Goal: Information Seeking & Learning: Learn about a topic

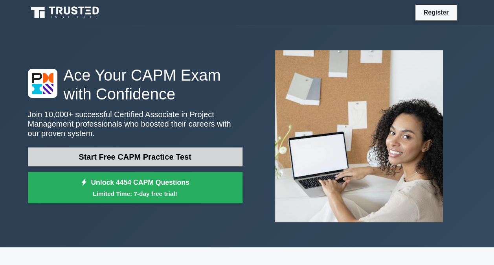
click at [156, 161] on link "Start Free CAPM Practice Test" at bounding box center [135, 156] width 215 height 19
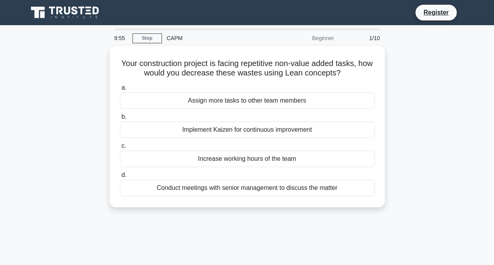
click at [318, 39] on div "Beginner" at bounding box center [304, 38] width 69 height 16
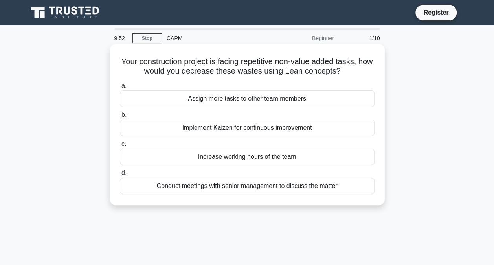
click at [222, 99] on div "Assign more tasks to other team members" at bounding box center [247, 98] width 255 height 17
click at [120, 88] on input "a. Assign more tasks to other team members" at bounding box center [120, 85] width 0 height 5
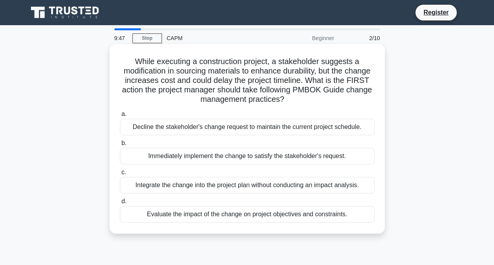
drag, startPoint x: 133, startPoint y: 60, endPoint x: 353, endPoint y: 212, distance: 267.6
click at [353, 212] on div "While executing a construction project, a stakeholder suggests a modification i…" at bounding box center [247, 138] width 269 height 183
copy div "While executing a construction project, a stakeholder suggests a modification i…"
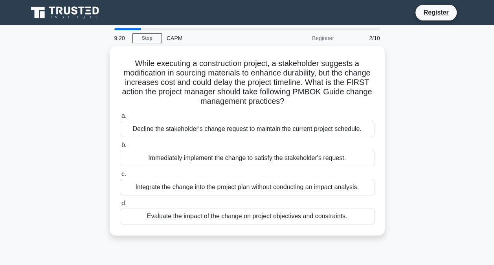
click at [81, 202] on div "While executing a construction project, a stakeholder suggests a modification i…" at bounding box center [247, 145] width 448 height 199
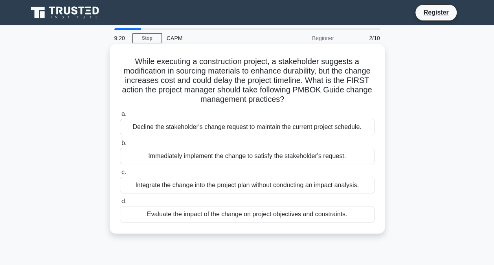
click at [170, 216] on div "Evaluate the impact of the change on project objectives and constraints." at bounding box center [247, 214] width 255 height 17
click at [120, 204] on input "d. Evaluate the impact of the change on project objectives and constraints." at bounding box center [120, 201] width 0 height 5
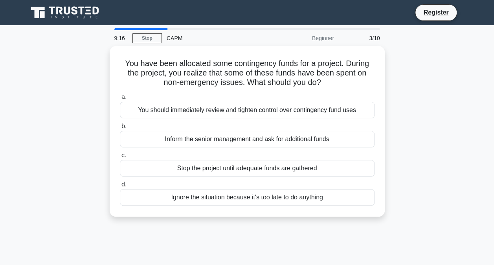
drag, startPoint x: 121, startPoint y: 63, endPoint x: 344, endPoint y: 215, distance: 269.8
click at [344, 215] on div "You have been allocated some contingency funds for a project. During the projec…" at bounding box center [247, 136] width 448 height 180
copy div "You have been allocated some contingency funds for a project. During the projec…"
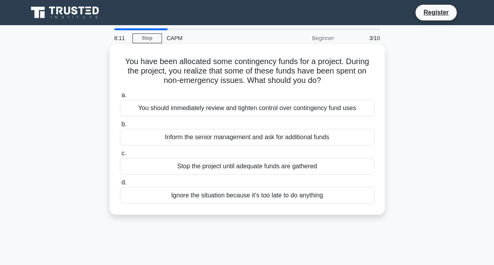
copy div "You have been allocated some contingency funds for a project. During the projec…"
click at [156, 109] on div "You should immediately review and tighten control over contingency fund uses" at bounding box center [247, 108] width 255 height 17
click at [120, 98] on input "a. You should immediately review and tighten control over contingency fund uses" at bounding box center [120, 95] width 0 height 5
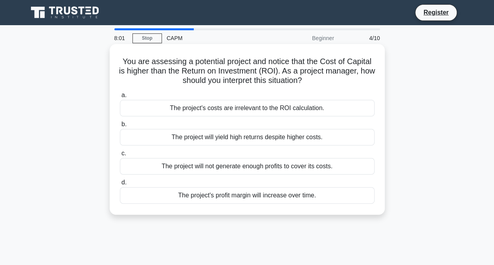
drag, startPoint x: 120, startPoint y: 61, endPoint x: 324, endPoint y: 204, distance: 248.8
click at [324, 204] on div "You are assessing a potential project and notice that the Cost of Capital is hi…" at bounding box center [247, 129] width 269 height 164
copy div "You are assessing a potential project and notice that the Cost of Capital is hi…"
click at [146, 161] on div "The project will not generate enough profits to cover its costs." at bounding box center [247, 166] width 255 height 17
click at [120, 156] on input "c. The project will not generate enough profits to cover its costs." at bounding box center [120, 153] width 0 height 5
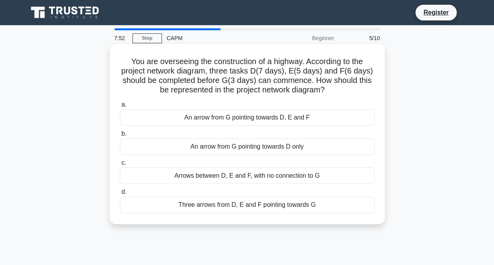
drag, startPoint x: 123, startPoint y: 61, endPoint x: 327, endPoint y: 220, distance: 259.2
click at [327, 220] on div "You are overseeing the construction of a highway. According to the project netw…" at bounding box center [247, 134] width 269 height 174
copy div "You are overseeing the construction of a highway. According to the project netw…"
click at [168, 206] on div "Three arrows from D, E and F pointing towards G" at bounding box center [247, 204] width 255 height 17
click at [120, 194] on input "d. Three arrows from D, E and F pointing towards G" at bounding box center [120, 191] width 0 height 5
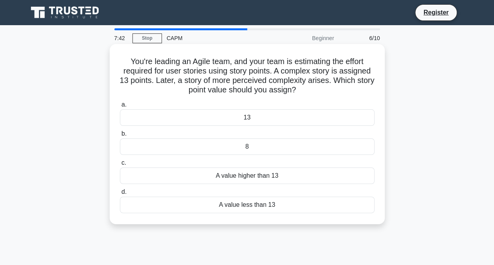
drag, startPoint x: 122, startPoint y: 60, endPoint x: 292, endPoint y: 220, distance: 233.7
click at [292, 220] on div "You're leading an Agile team, and your team is estimating the effort required f…" at bounding box center [247, 134] width 275 height 180
copy div "You're leading an Agile team, and your team is estimating the effort required f…"
click at [156, 169] on div "A value higher than 13" at bounding box center [247, 175] width 255 height 17
click at [120, 165] on input "c. A value higher than 13" at bounding box center [120, 162] width 0 height 5
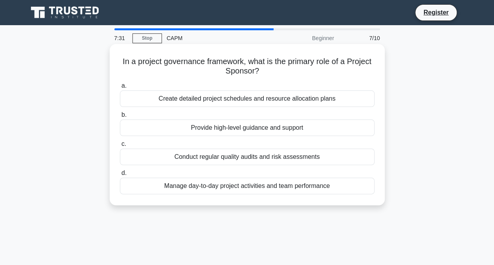
drag, startPoint x: 128, startPoint y: 63, endPoint x: 347, endPoint y: 202, distance: 259.1
click at [347, 202] on div "In a project governance framework, what is the primary role of a Project Sponso…" at bounding box center [247, 124] width 275 height 161
copy div "In a project governance framework, what is the primary role of a Project Sponso…"
click at [190, 132] on div "Provide high-level guidance and support" at bounding box center [247, 127] width 255 height 17
click at [120, 117] on input "b. Provide high-level guidance and support" at bounding box center [120, 114] width 0 height 5
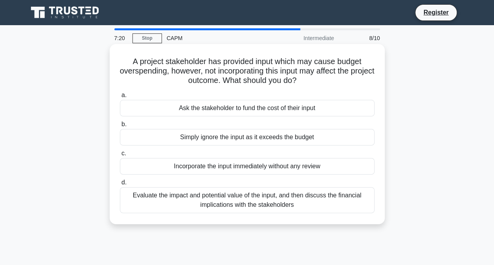
drag, startPoint x: 127, startPoint y: 66, endPoint x: 361, endPoint y: 221, distance: 280.5
click at [361, 221] on div "A project stakeholder has provided input which may cause budget overspending, h…" at bounding box center [247, 134] width 275 height 180
copy div "overspending, however, not incorporating this input may affect the project outc…"
click at [190, 201] on div "Evaluate the impact and potential value of the input, and then discuss the fina…" at bounding box center [247, 200] width 255 height 26
click at [120, 185] on input "d. Evaluate the impact and potential value of the input, and then discuss the f…" at bounding box center [120, 182] width 0 height 5
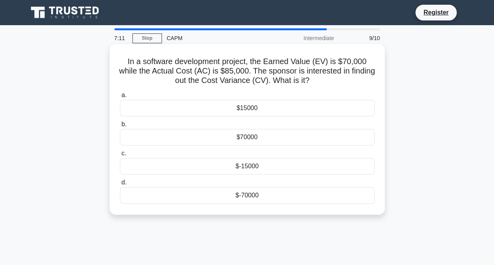
drag, startPoint x: 120, startPoint y: 64, endPoint x: 304, endPoint y: 211, distance: 234.9
click at [304, 211] on div "In a software development project, the Earned Value (EV) is $70,000 while the A…" at bounding box center [247, 129] width 269 height 164
copy div "In a software development project, the Earned Value (EV) is $70,000 while the A…"
click at [194, 164] on div "$-15000" at bounding box center [247, 166] width 255 height 17
click at [120, 156] on input "c. $-15000" at bounding box center [120, 153] width 0 height 5
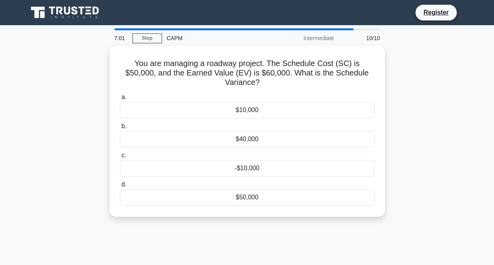
drag, startPoint x: 118, startPoint y: 64, endPoint x: 290, endPoint y: 215, distance: 228.5
click at [290, 215] on div "You are managing a roadway project. The Schedule Cost (SC) is $50,000, and the …" at bounding box center [247, 136] width 448 height 180
copy div "You are managing a roadway project. The Schedule Cost (SC) is $50,000, and the …"
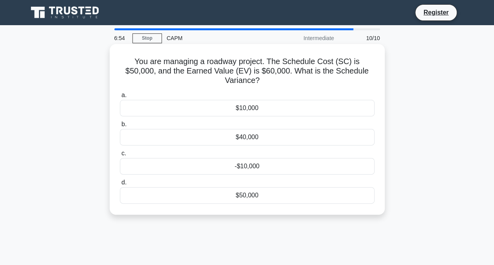
click at [163, 100] on div "$10,000" at bounding box center [247, 108] width 255 height 17
click at [120, 98] on input "a. $10,000" at bounding box center [120, 95] width 0 height 5
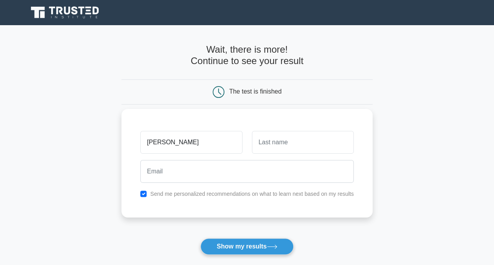
type input "yousra"
type input "riahi"
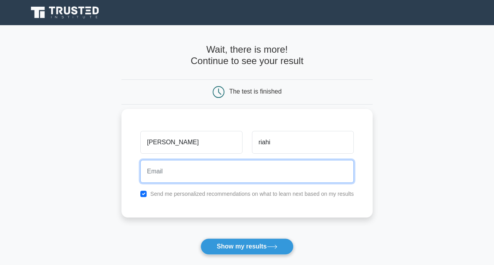
click at [250, 173] on input "email" at bounding box center [246, 171] width 213 height 23
type input "digitalrecordstsb@gmail.com"
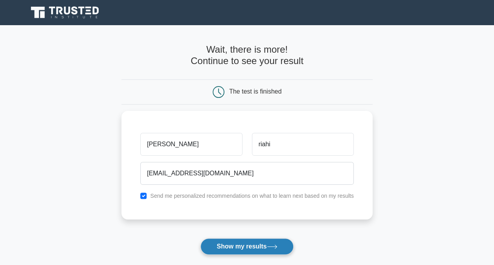
click at [245, 246] on button "Show my results" at bounding box center [246, 246] width 93 height 17
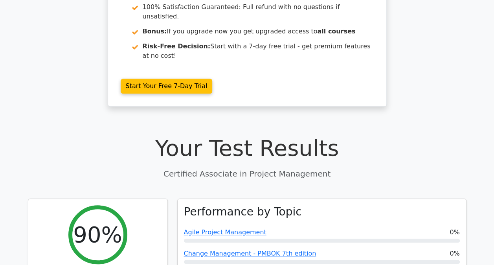
scroll to position [157, 0]
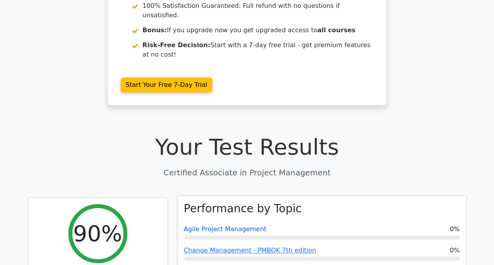
click at [226, 225] on link "Agile Project Management" at bounding box center [225, 228] width 83 height 7
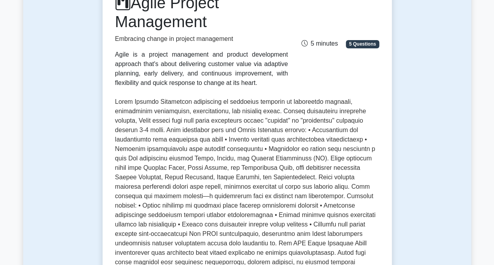
scroll to position [79, 0]
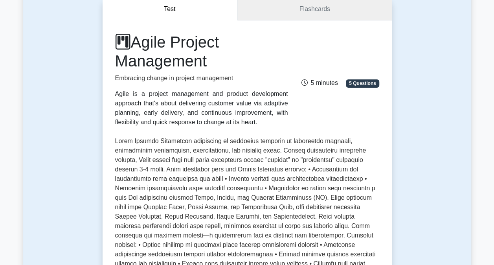
click at [306, 8] on link "Flashcards" at bounding box center [314, 9] width 154 height 22
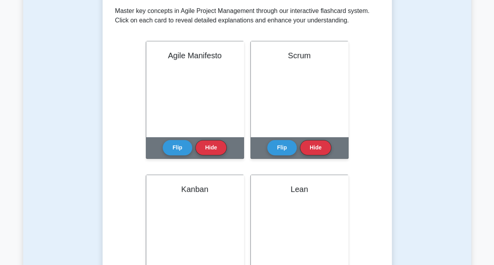
scroll to position [118, 0]
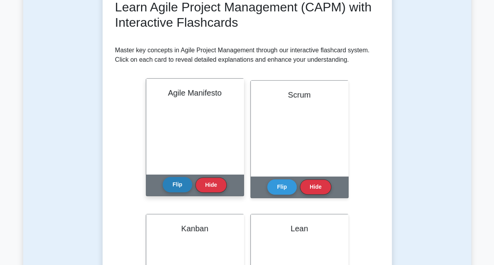
click at [178, 182] on button "Flip" at bounding box center [177, 184] width 29 height 15
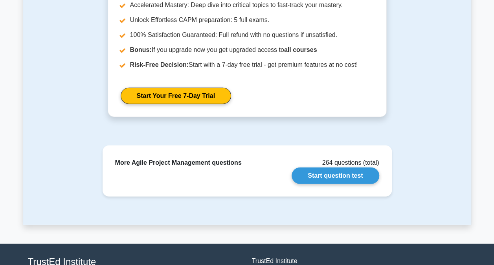
scroll to position [982, 0]
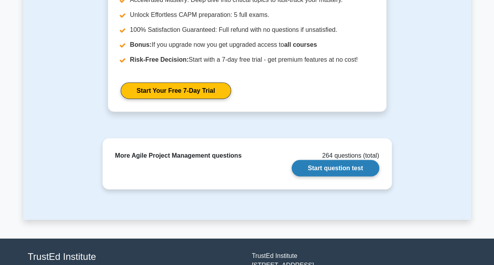
click at [350, 169] on link "Start question test" at bounding box center [335, 168] width 87 height 17
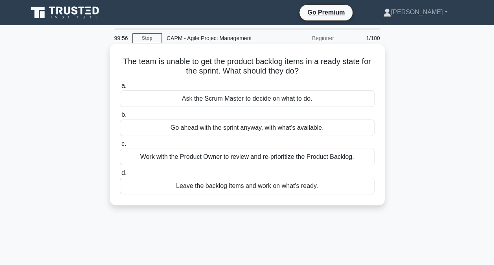
drag, startPoint x: 119, startPoint y: 58, endPoint x: 326, endPoint y: 196, distance: 249.0
click at [326, 196] on div "The team is unable to get the product backlog items in a ready state for the sp…" at bounding box center [247, 124] width 269 height 155
copy div "The team is unable to get the product backlog items in a ready state for the sp…"
click at [160, 144] on label "c. Work with the Product Owner to review and re-prioritize the Product Backlog." at bounding box center [247, 152] width 255 height 26
click at [120, 144] on input "c. Work with the Product Owner to review and re-prioritize the Product Backlog." at bounding box center [120, 143] width 0 height 5
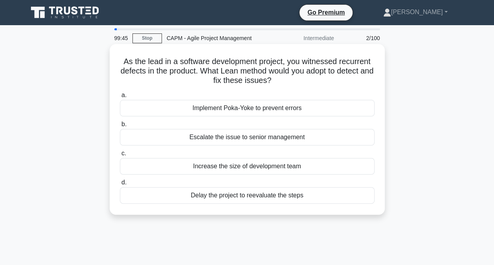
click at [156, 163] on div "Increase the size of development team" at bounding box center [247, 166] width 255 height 17
click at [120, 156] on input "c. Increase the size of development team" at bounding box center [120, 153] width 0 height 5
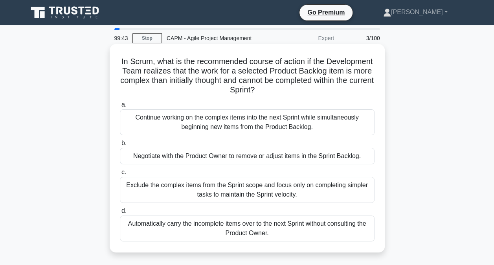
drag, startPoint x: 138, startPoint y: 53, endPoint x: 282, endPoint y: 239, distance: 235.4
click at [282, 239] on div "In Scrum, what is the recommended course of action if the Development Team real…" at bounding box center [247, 148] width 269 height 202
copy div "In Scrum, what is the recommended course of action if the Development Team real…"
drag, startPoint x: 83, startPoint y: 144, endPoint x: 113, endPoint y: 148, distance: 30.9
click at [82, 144] on div "In Scrum, what is the recommended course of action if the Development Team real…" at bounding box center [247, 155] width 448 height 218
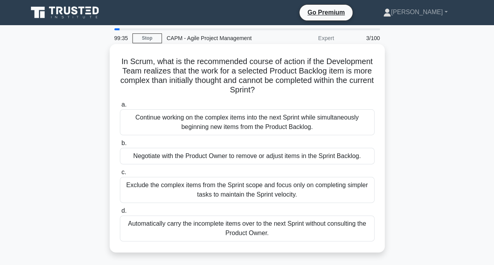
click at [173, 158] on div "Negotiate with the Product Owner to remove or adjust items in the Sprint Backlo…" at bounding box center [247, 156] width 255 height 17
click at [120, 146] on input "b. Negotiate with the Product Owner to remove or adjust items in the Sprint Bac…" at bounding box center [120, 143] width 0 height 5
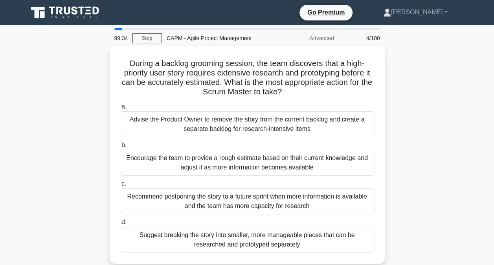
click at [173, 158] on div "Encourage the team to provide a rough estimate based on their current knowledge…" at bounding box center [247, 163] width 255 height 26
click at [120, 148] on input "b. Encourage the team to provide a rough estimate based on their current knowle…" at bounding box center [120, 145] width 0 height 5
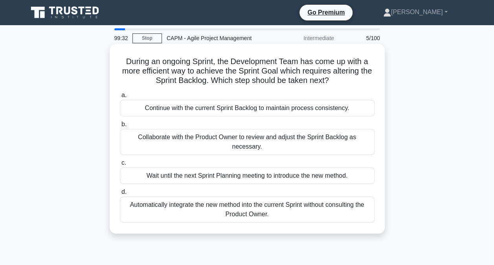
drag, startPoint x: 124, startPoint y: 60, endPoint x: 300, endPoint y: 216, distance: 235.5
click at [300, 216] on div "During an ongoing Sprint, the Development Team has come up with a more efficien…" at bounding box center [247, 138] width 269 height 183
copy div "During an ongoing Sprint, the Development Team has come up with a more efficien…"
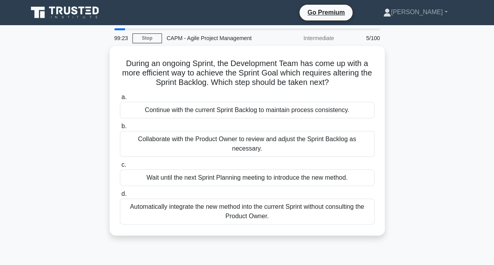
click at [75, 156] on div "During an ongoing Sprint, the Development Team has come up with a more efficien…" at bounding box center [247, 145] width 448 height 199
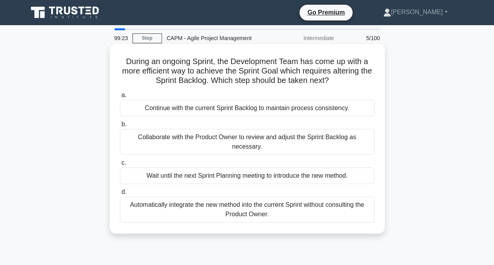
click at [160, 137] on div "Collaborate with the Product Owner to review and adjust the Sprint Backlog as n…" at bounding box center [247, 142] width 255 height 26
click at [120, 127] on input "b. Collaborate with the Product Owner to review and adjust the Sprint Backlog a…" at bounding box center [120, 124] width 0 height 5
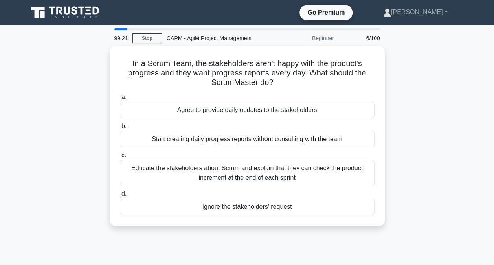
drag, startPoint x: 127, startPoint y: 61, endPoint x: 293, endPoint y: 259, distance: 259.0
click at [293, 259] on div "99:21 Stop CAPM - Agile Project Management Beginner 6/100 In a Scrum Team, the …" at bounding box center [247, 224] width 448 height 393
copy div "In a Scrum Team, the stakeholders aren't happy with the product's progress and …"
click at [80, 185] on div "In a Scrum Team, the stakeholders aren't happy with the product's progress and …" at bounding box center [247, 140] width 448 height 189
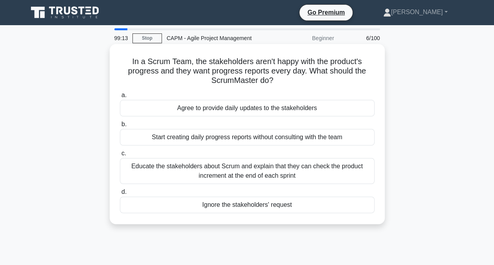
click at [163, 170] on div "Educate the stakeholders about Scrum and explain that they can check the produc…" at bounding box center [247, 171] width 255 height 26
click at [120, 156] on input "c. Educate the stakeholders about Scrum and explain that they can check the pro…" at bounding box center [120, 153] width 0 height 5
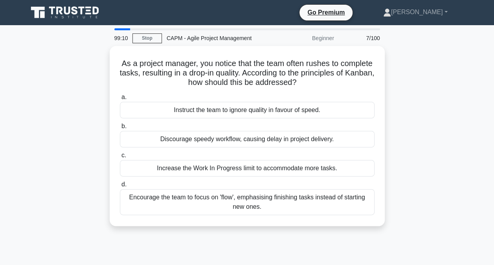
drag, startPoint x: 145, startPoint y: 76, endPoint x: 305, endPoint y: 226, distance: 219.3
click at [305, 226] on div "As a project manager, you notice that the team often rushes to complete tasks, …" at bounding box center [247, 140] width 448 height 189
copy div "As a project manager, you notice that the team often rushes to complete tasks, …"
click at [59, 194] on div "As a project manager, you notice that the team often rushes to complete tasks, …" at bounding box center [247, 140] width 448 height 189
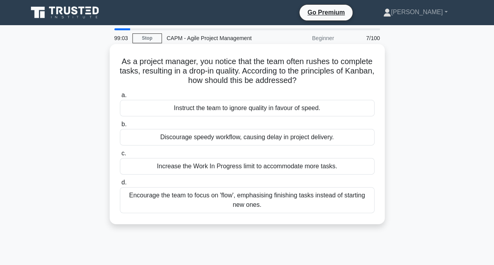
click at [117, 220] on div "As a project manager, you notice that the team often rushes to complete tasks, …" at bounding box center [247, 134] width 269 height 174
click at [169, 197] on div "Encourage the team to focus on 'flow', emphasising finishing tasks instead of s…" at bounding box center [247, 200] width 255 height 26
click at [120, 185] on input "d. Encourage the team to focus on 'flow', emphasising finishing tasks instead o…" at bounding box center [120, 182] width 0 height 5
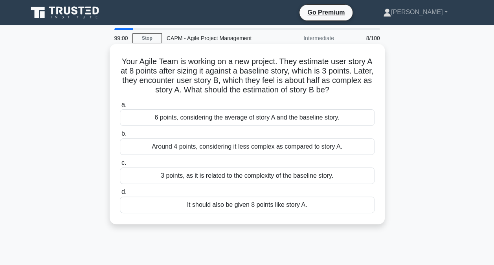
drag, startPoint x: 125, startPoint y: 61, endPoint x: 321, endPoint y: 212, distance: 246.8
click at [321, 212] on div "Your Agile Team is working on a new project. They estimate user story A at 8 po…" at bounding box center [247, 134] width 269 height 174
copy div "our Agile Team is working on a new project. They estimate user story A at 8 poi…"
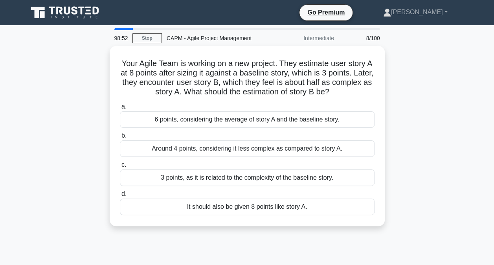
click at [73, 172] on div "Your Agile Team is working on a new project. They estimate user story A at 8 po…" at bounding box center [247, 140] width 448 height 189
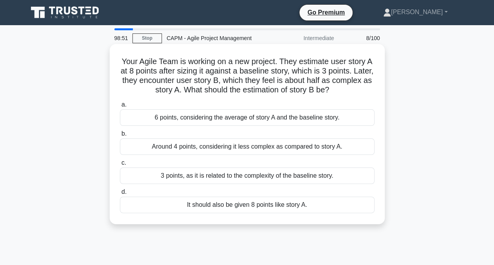
click at [187, 149] on div "Around 4 points, considering it less complex as compared to story A." at bounding box center [247, 146] width 255 height 17
click at [120, 136] on input "b. Around 4 points, considering it less complex as compared to story A." at bounding box center [120, 133] width 0 height 5
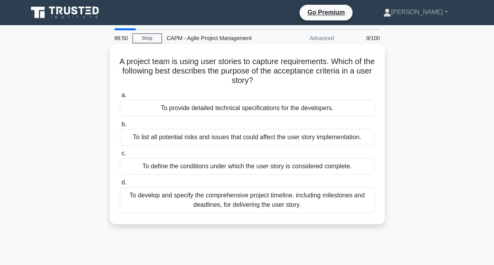
drag, startPoint x: 123, startPoint y: 65, endPoint x: 340, endPoint y: 222, distance: 267.6
click at [340, 222] on div "A project team is using user stories to capture requirements. Which of the foll…" at bounding box center [247, 134] width 275 height 180
copy div "A project team is using user stories to capture requirements. Which of the foll…"
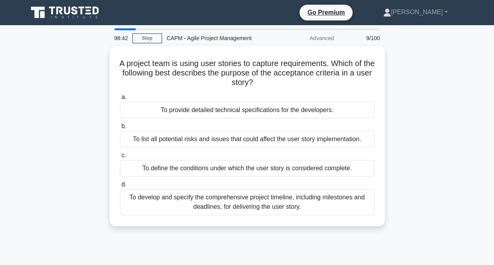
click at [99, 204] on div "A project team is using user stories to capture requirements. Which of the foll…" at bounding box center [247, 140] width 448 height 189
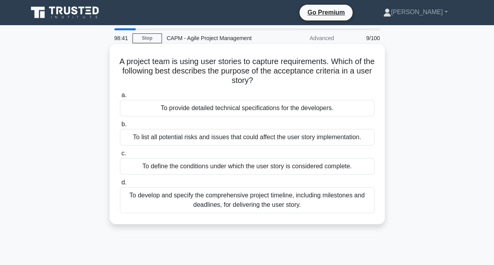
click at [168, 165] on div "To define the conditions under which the user story is considered complete." at bounding box center [247, 166] width 255 height 17
click at [120, 156] on input "c. To define the conditions under which the user story is considered complete." at bounding box center [120, 153] width 0 height 5
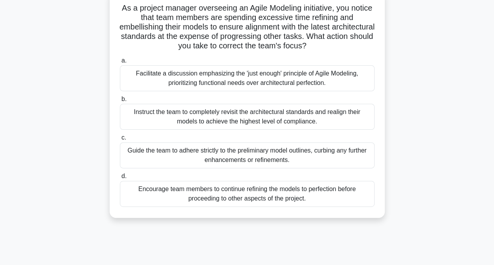
scroll to position [60, 0]
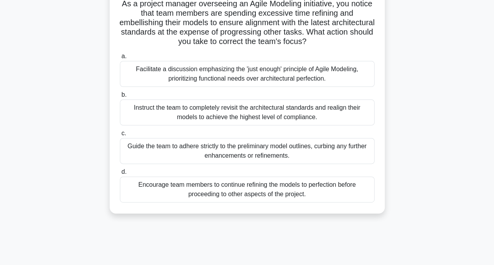
drag, startPoint x: 127, startPoint y: 65, endPoint x: 308, endPoint y: 225, distance: 241.3
click at [308, 225] on div "98:38 Stop CAPM - Agile Project Management Beginner 10/100 As a project manager…" at bounding box center [247, 165] width 448 height 393
copy div "As a project manager overseeing an Agile Modeling initiative, you notice that t…"
click at [68, 124] on div "As a project manager overseeing an Agile Modeling initiative, you notice that t…" at bounding box center [247, 104] width 448 height 237
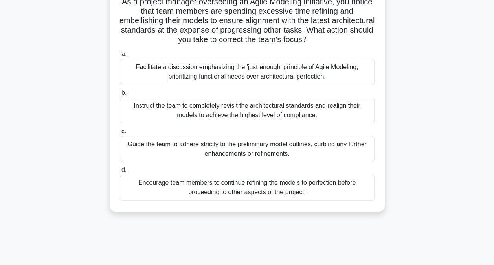
click at [168, 68] on div "Facilitate a discussion emphasizing the 'just enough' principle of Agile Modeli…" at bounding box center [247, 72] width 255 height 26
click at [120, 57] on input "a. Facilitate a discussion emphasizing the 'just enough' principle of Agile Mod…" at bounding box center [120, 54] width 0 height 5
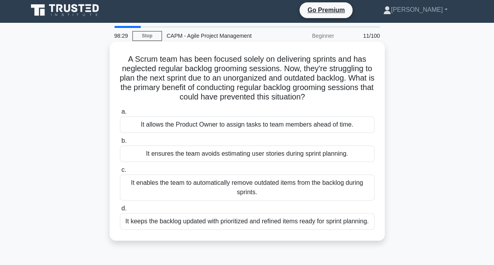
scroll to position [0, 0]
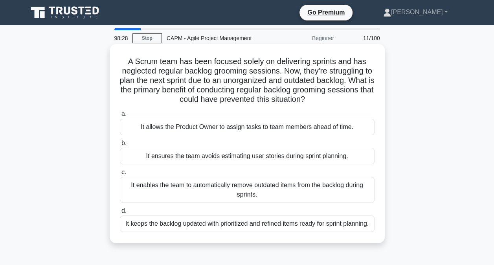
drag, startPoint x: 123, startPoint y: 62, endPoint x: 380, endPoint y: 239, distance: 311.9
click at [380, 239] on div "A Scrum team has been focused solely on delivering sprints and has neglected re…" at bounding box center [247, 143] width 269 height 193
copy div "A Scrum team has been focused solely on delivering sprints and has neglected re…"
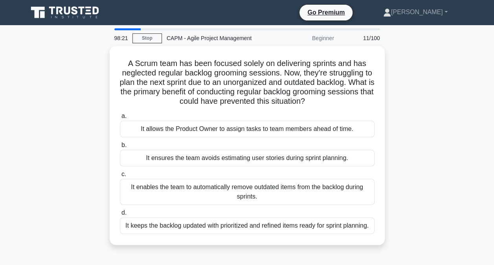
click at [72, 154] on div "A Scrum team has been focused solely on delivering sprints and has neglected re…" at bounding box center [247, 150] width 448 height 208
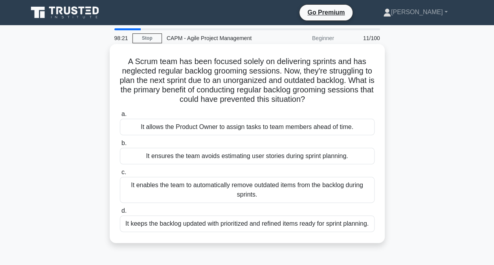
click at [148, 230] on div "It keeps the backlog updated with prioritized and refined items ready for sprin…" at bounding box center [247, 223] width 255 height 17
click at [120, 213] on input "d. It keeps the backlog updated with prioritized and refined items ready for sp…" at bounding box center [120, 210] width 0 height 5
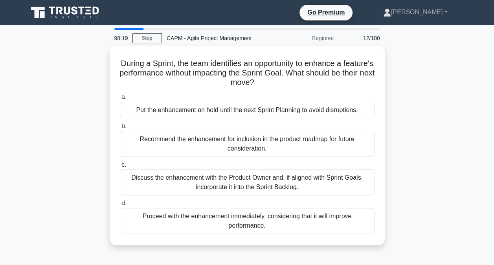
drag, startPoint x: 129, startPoint y: 55, endPoint x: 292, endPoint y: 247, distance: 252.0
click at [292, 247] on div "During a Sprint, the team identifies an opportunity to enhance a feature's perf…" at bounding box center [247, 150] width 448 height 208
copy div "During a Sprint, the team identifies an opportunity to enhance a feature's perf…"
click at [72, 183] on div "During a Sprint, the team identifies an opportunity to enhance a feature's perf…" at bounding box center [247, 150] width 448 height 208
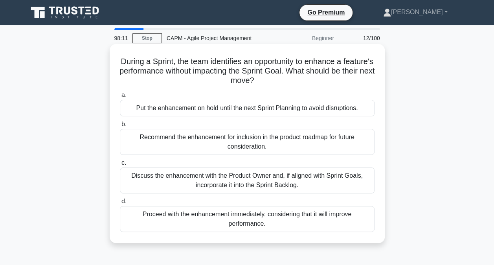
click at [186, 178] on div "Discuss the enhancement with the Product Owner and, if aligned with Sprint Goal…" at bounding box center [247, 180] width 255 height 26
click at [120, 165] on input "c. Discuss the enhancement with the Product Owner and, if aligned with Sprint G…" at bounding box center [120, 162] width 0 height 5
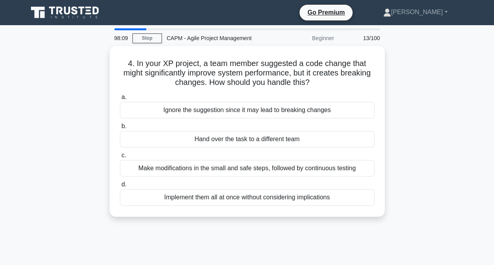
drag, startPoint x: 122, startPoint y: 64, endPoint x: 363, endPoint y: 224, distance: 289.0
click at [363, 224] on div "4. In your XP project, a team member suggested a code change that might signifi…" at bounding box center [247, 136] width 448 height 180
click at [34, 172] on div "4. In your XP project, a team member suggested a code change that might signifi…" at bounding box center [247, 136] width 448 height 180
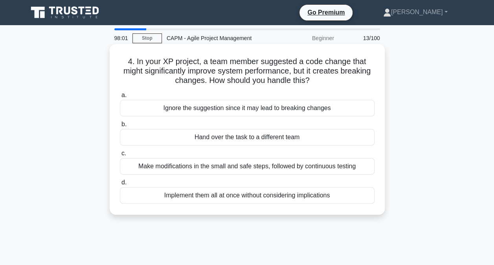
click at [159, 169] on div "Make modifications in the small and safe steps, followed by continuous testing" at bounding box center [247, 166] width 255 height 17
click at [120, 156] on input "c. Make modifications in the small and safe steps, followed by continuous testi…" at bounding box center [120, 153] width 0 height 5
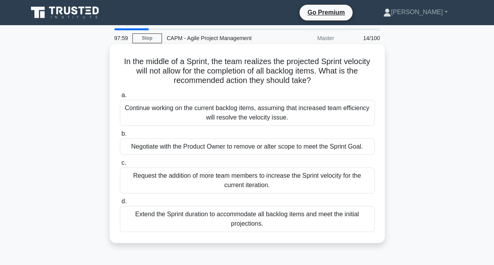
drag, startPoint x: 116, startPoint y: 60, endPoint x: 324, endPoint y: 237, distance: 272.6
click at [324, 237] on div "In the middle of a Sprint, the team realizes the projected Sprint velocity will…" at bounding box center [247, 143] width 269 height 193
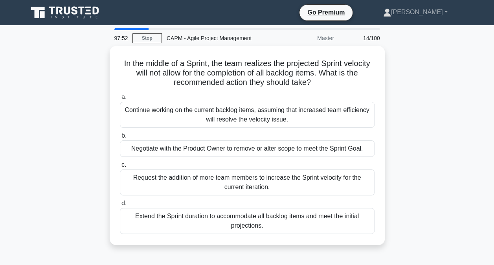
click at [42, 151] on div "In the middle of a Sprint, the team realizes the projected Sprint velocity will…" at bounding box center [247, 150] width 448 height 208
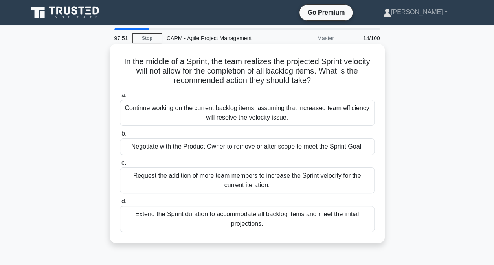
click at [166, 149] on div "Negotiate with the Product Owner to remove or alter scope to meet the Sprint Go…" at bounding box center [247, 146] width 255 height 17
click at [120, 136] on input "b. Negotiate with the Product Owner to remove or alter scope to meet the Sprint…" at bounding box center [120, 133] width 0 height 5
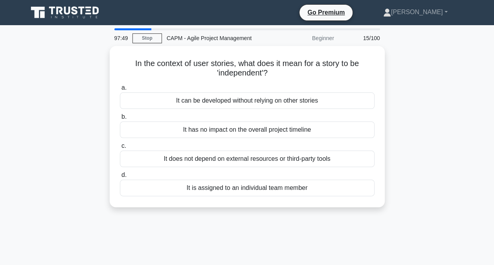
drag, startPoint x: 128, startPoint y: 59, endPoint x: 341, endPoint y: 205, distance: 258.3
click at [341, 205] on div "In the context of user stories, what does it mean for a story to be 'independen…" at bounding box center [247, 131] width 448 height 171
click at [64, 112] on div "In the context of user stories, what does it mean for a story to be 'independen…" at bounding box center [247, 131] width 448 height 171
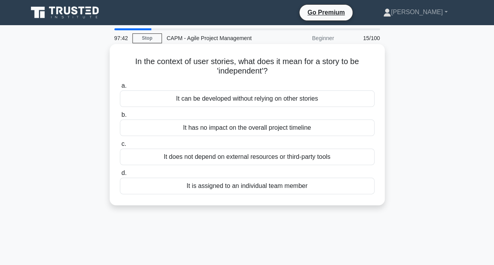
click at [158, 98] on div "It can be developed without relying on other stories" at bounding box center [247, 98] width 255 height 17
click at [120, 88] on input "a. It can be developed without relying on other stories" at bounding box center [120, 85] width 0 height 5
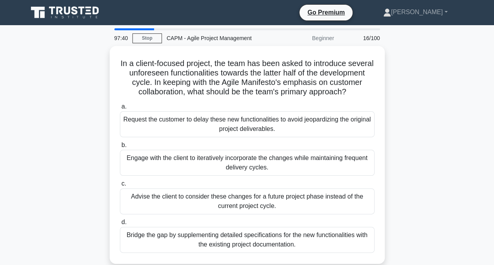
scroll to position [71, 0]
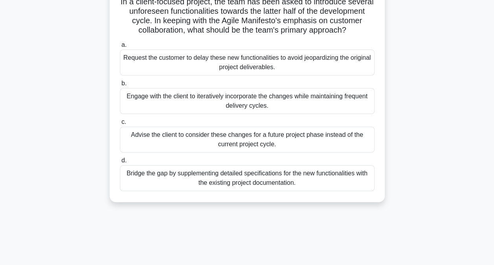
drag, startPoint x: 126, startPoint y: 59, endPoint x: 316, endPoint y: 266, distance: 281.4
click at [316, 264] on html "Go Premium Yousra" at bounding box center [247, 150] width 494 height 424
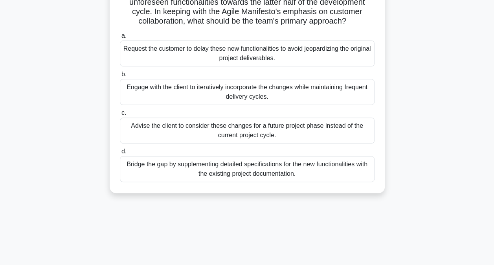
click at [72, 148] on div "In a client-focused project, the team has been asked to introduce several unfor…" at bounding box center [247, 88] width 448 height 227
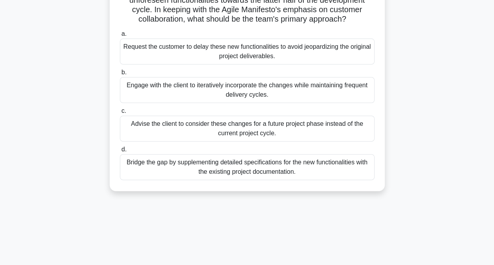
click at [167, 101] on div "Engage with the client to iteratively incorporate the changes while maintaining…" at bounding box center [247, 90] width 255 height 26
click at [120, 75] on input "b. Engage with the client to iteratively incorporate the changes while maintain…" at bounding box center [120, 72] width 0 height 5
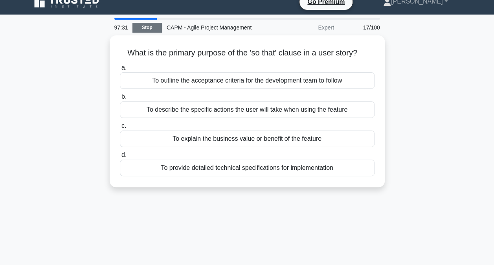
scroll to position [0, 0]
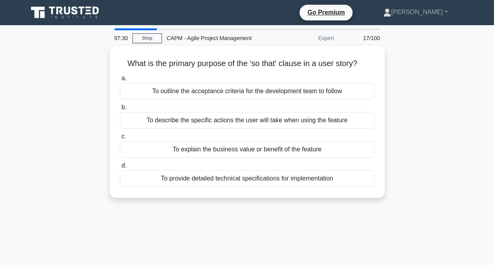
drag, startPoint x: 119, startPoint y: 61, endPoint x: 360, endPoint y: 200, distance: 278.2
click at [360, 200] on div "What is the primary purpose of the 'so that' clause in a user story? .spinner_0…" at bounding box center [247, 126] width 448 height 161
click at [63, 218] on div "97:22 Stop CAPM - Agile Project Management Expert 17/100 What is the primary pu…" at bounding box center [247, 224] width 448 height 393
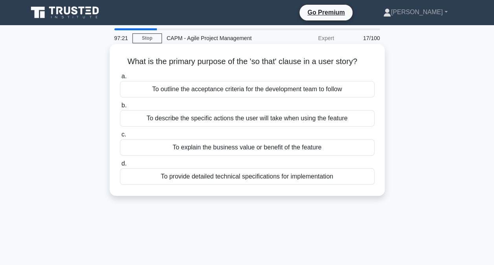
click at [208, 146] on div "To explain the business value or benefit of the feature" at bounding box center [247, 147] width 255 height 17
click at [120, 137] on input "c. To explain the business value or benefit of the feature" at bounding box center [120, 134] width 0 height 5
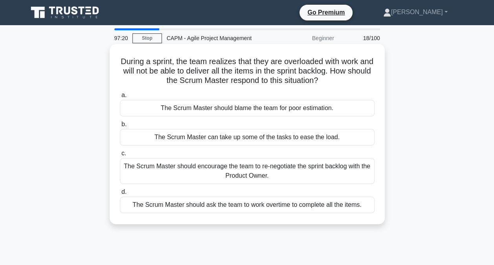
drag, startPoint x: 129, startPoint y: 64, endPoint x: 360, endPoint y: 216, distance: 276.5
click at [360, 216] on div "During a sprint, the team realizes that they are overloaded with work and will …" at bounding box center [247, 134] width 269 height 174
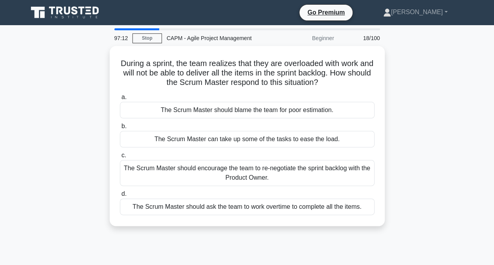
click at [36, 209] on div "During a sprint, the team realizes that they are overloaded with work and will …" at bounding box center [247, 140] width 448 height 189
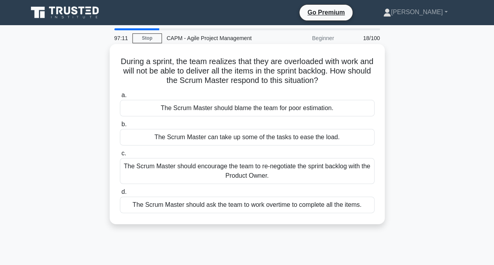
click at [149, 168] on div "The Scrum Master should encourage the team to re-negotiate the sprint backlog w…" at bounding box center [247, 171] width 255 height 26
click at [120, 156] on input "c. The Scrum Master should encourage the team to re-negotiate the sprint backlo…" at bounding box center [120, 153] width 0 height 5
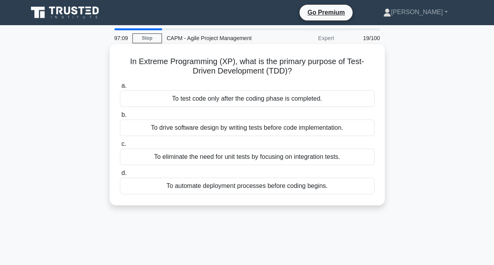
drag, startPoint x: 124, startPoint y: 66, endPoint x: 368, endPoint y: 199, distance: 277.4
click at [368, 199] on div "In Extreme Programming (XP), what is the primary purpose of Test-Driven Develop…" at bounding box center [247, 124] width 269 height 155
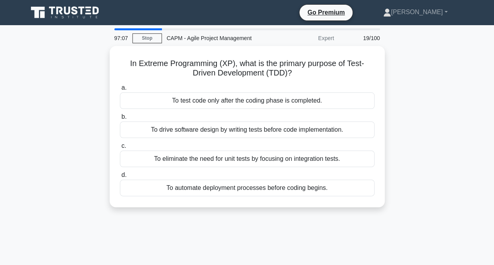
drag, startPoint x: 122, startPoint y: 62, endPoint x: 343, endPoint y: 224, distance: 274.3
click at [343, 224] on div "97:07 Stop CAPM - Agile Project Management Expert 19/100 In Extreme Programming…" at bounding box center [247, 224] width 448 height 393
click at [55, 160] on div "In Extreme Programming (XP), what is the primary purpose of Test-Driven Develop…" at bounding box center [247, 131] width 448 height 171
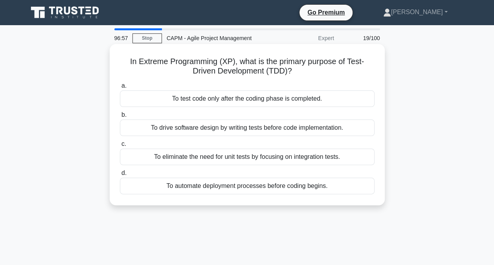
click at [163, 132] on div "To drive software design by writing tests before code implementation." at bounding box center [247, 127] width 255 height 17
click at [120, 117] on input "b. To drive software design by writing tests before code implementation." at bounding box center [120, 114] width 0 height 5
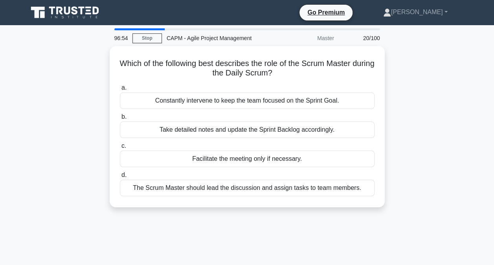
drag, startPoint x: 126, startPoint y: 63, endPoint x: 364, endPoint y: 216, distance: 283.0
click at [364, 216] on div "96:54 Stop CAPM - Agile Project Management Master 20/100 Which of the following…" at bounding box center [247, 224] width 448 height 393
click at [138, 235] on div "96:47 Stop CAPM - Agile Project Management Master 20/100 Which of the following…" at bounding box center [247, 224] width 448 height 393
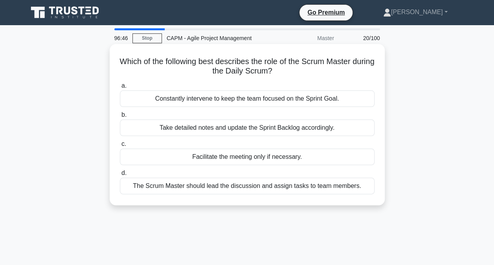
click at [203, 160] on div "Facilitate the meeting only if necessary." at bounding box center [247, 157] width 255 height 17
click at [120, 147] on input "c. Facilitate the meeting only if necessary." at bounding box center [120, 143] width 0 height 5
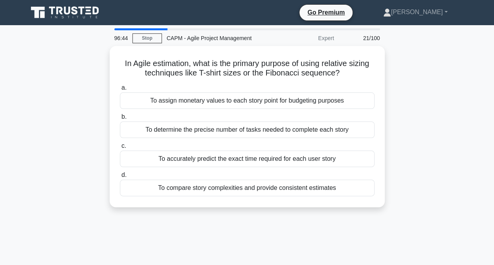
drag, startPoint x: 116, startPoint y: 65, endPoint x: 371, endPoint y: 205, distance: 290.6
click at [371, 205] on div "In Agile estimation, what is the primary purpose of using relative sizing techn…" at bounding box center [247, 131] width 448 height 171
drag, startPoint x: 30, startPoint y: 118, endPoint x: 80, endPoint y: 129, distance: 50.7
click at [30, 118] on div "In Agile estimation, what is the primary purpose of using relative sizing techn…" at bounding box center [247, 131] width 448 height 171
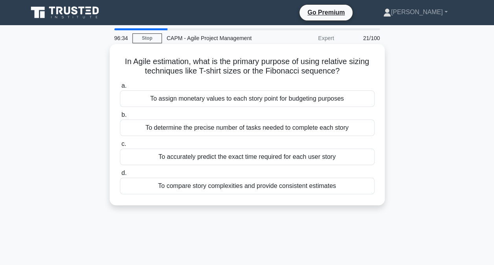
click at [203, 187] on div "To compare story complexities and provide consistent estimates" at bounding box center [247, 186] width 255 height 17
click at [120, 176] on input "d. To compare story complexities and provide consistent estimates" at bounding box center [120, 173] width 0 height 5
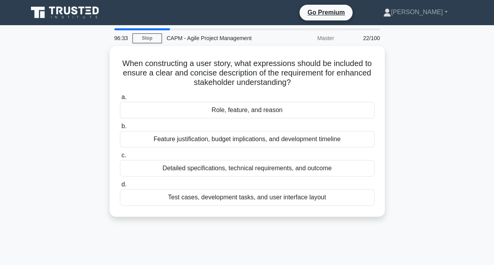
drag, startPoint x: 116, startPoint y: 64, endPoint x: 405, endPoint y: 245, distance: 341.6
click at [405, 245] on div "96:33 Stop CAPM - Agile Project Management Master 22/100 When constructing a us…" at bounding box center [247, 224] width 448 height 393
click at [100, 111] on div "When constructing a user story, what expressions should be included to ensure a…" at bounding box center [247, 136] width 448 height 180
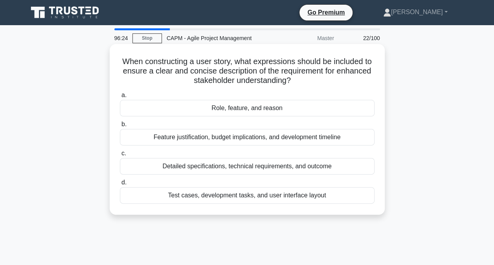
click at [197, 114] on div "Role, feature, and reason" at bounding box center [247, 108] width 255 height 17
click at [120, 98] on input "a. Role, feature, and reason" at bounding box center [120, 95] width 0 height 5
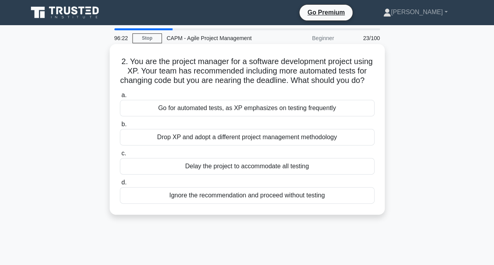
drag, startPoint x: 123, startPoint y: 63, endPoint x: 325, endPoint y: 217, distance: 254.3
click at [325, 211] on div "2. You are the project manager for a software development project using XP. You…" at bounding box center [247, 129] width 269 height 164
click at [170, 116] on div "Go for automated tests, as XP emphasizes on testing frequently" at bounding box center [247, 108] width 255 height 17
click at [120, 98] on input "a. Go for automated tests, as XP emphasizes on testing frequently" at bounding box center [120, 95] width 0 height 5
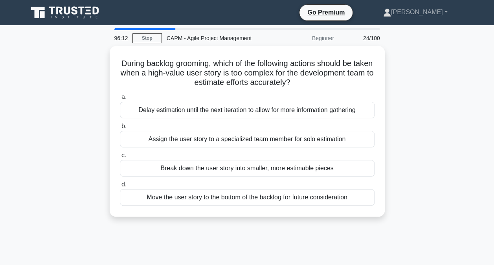
drag, startPoint x: 120, startPoint y: 63, endPoint x: 422, endPoint y: 222, distance: 341.3
click at [422, 222] on div "During backlog grooming, which of the following actions should be taken when a …" at bounding box center [247, 136] width 448 height 180
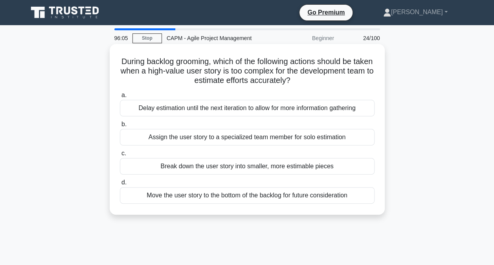
click at [184, 166] on div "Break down the user story into smaller, more estimable pieces" at bounding box center [247, 166] width 255 height 17
click at [120, 156] on input "c. Break down the user story into smaller, more estimable pieces" at bounding box center [120, 153] width 0 height 5
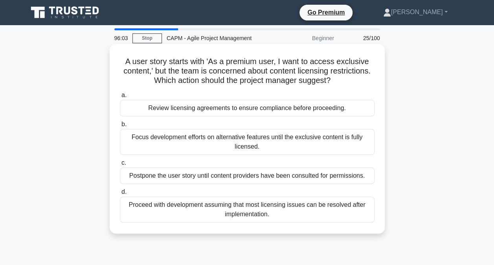
drag, startPoint x: 121, startPoint y: 64, endPoint x: 324, endPoint y: 222, distance: 257.3
click at [324, 222] on div "A user story starts with 'As a premium user, I want to access exclusive content…" at bounding box center [247, 138] width 269 height 183
click at [147, 110] on div "Review licensing agreements to ensure compliance before proceeding." at bounding box center [247, 108] width 255 height 17
click at [120, 98] on input "a. Review licensing agreements to ensure compliance before proceeding." at bounding box center [120, 95] width 0 height 5
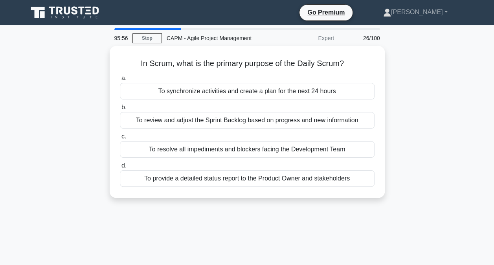
drag, startPoint x: 127, startPoint y: 59, endPoint x: 322, endPoint y: 200, distance: 240.0
click at [322, 200] on div "In Scrum, what is the primary purpose of the Daily Scrum? .spinner_0XTQ{transfo…" at bounding box center [247, 126] width 448 height 161
drag, startPoint x: 322, startPoint y: 200, endPoint x: 286, endPoint y: 208, distance: 36.7
click at [281, 211] on div "95:55 Stop CAPM - Agile Project Management Expert 26/100 In Scrum, what is the …" at bounding box center [247, 224] width 448 height 393
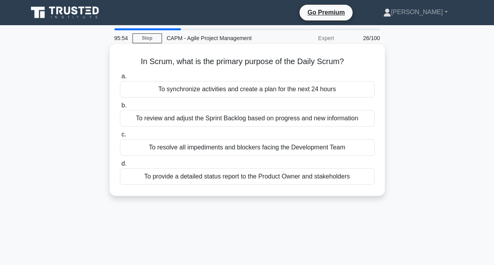
drag, startPoint x: 325, startPoint y: 203, endPoint x: 213, endPoint y: 79, distance: 167.7
click at [213, 79] on div "95:54 Stop CAPM - Agile Project Management Expert 26/100 In Scrum, what is the …" at bounding box center [247, 224] width 448 height 393
drag, startPoint x: 332, startPoint y: 182, endPoint x: 133, endPoint y: 54, distance: 236.5
click at [133, 54] on div "In Scrum, what is the primary purpose of the Daily Scrum? .spinner_0XTQ{transfo…" at bounding box center [247, 119] width 269 height 145
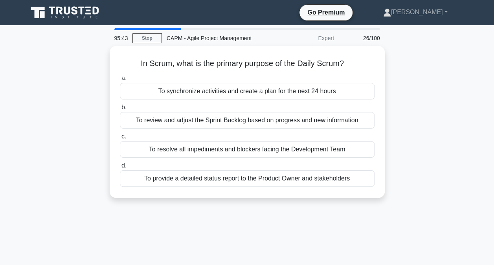
click at [42, 158] on div "In Scrum, what is the primary purpose of the Daily Scrum? .spinner_0XTQ{transfo…" at bounding box center [247, 126] width 448 height 161
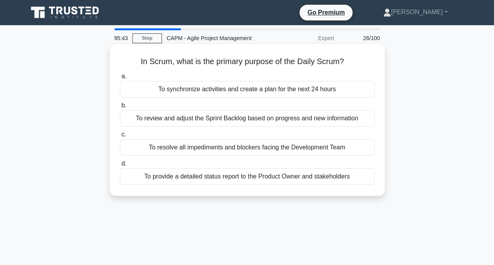
click at [201, 86] on div "To synchronize activities and create a plan for the next 24 hours" at bounding box center [247, 89] width 255 height 17
click at [120, 79] on input "a. To synchronize activities and create a plan for the next 24 hours" at bounding box center [120, 76] width 0 height 5
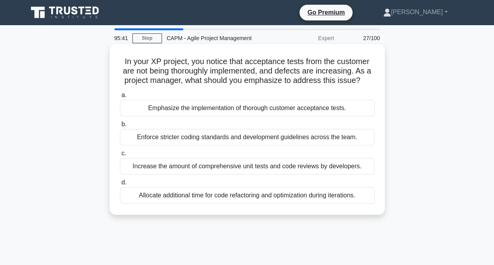
drag, startPoint x: 119, startPoint y: 66, endPoint x: 275, endPoint y: 196, distance: 202.9
click at [275, 196] on div "In your XP project, you notice that acceptance tests from the customer are not …" at bounding box center [247, 129] width 269 height 164
click at [121, 61] on h5 "In your XP project, you notice that acceptance tests from the customer are not …" at bounding box center [247, 71] width 256 height 29
drag, startPoint x: 125, startPoint y: 63, endPoint x: 378, endPoint y: 204, distance: 290.2
click at [378, 204] on div "In your XP project, you notice that acceptance tests from the customer are not …" at bounding box center [247, 129] width 269 height 164
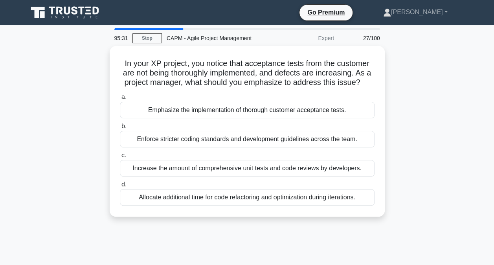
click at [62, 162] on div "In your XP project, you notice that acceptance tests from the customer are not …" at bounding box center [247, 136] width 448 height 180
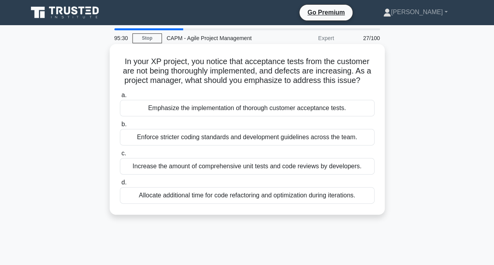
click at [181, 110] on div "Emphasize the implementation of thorough customer acceptance tests." at bounding box center [247, 108] width 255 height 17
click at [120, 98] on input "a. Emphasize the implementation of thorough customer acceptance tests." at bounding box center [120, 95] width 0 height 5
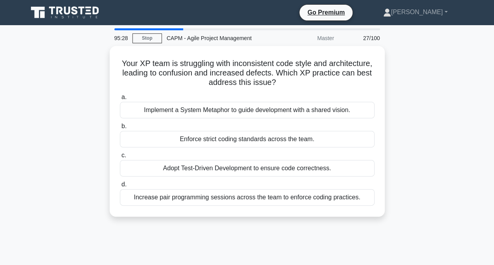
drag, startPoint x: 137, startPoint y: 62, endPoint x: 394, endPoint y: 229, distance: 307.1
click at [394, 229] on div "95:28 Stop CAPM - Agile Project Management Master 27/100 Your XP team is strugg…" at bounding box center [247, 224] width 448 height 393
click at [75, 138] on div "Your XP team is struggling with inconsistent code style and architecture, leadi…" at bounding box center [247, 136] width 448 height 180
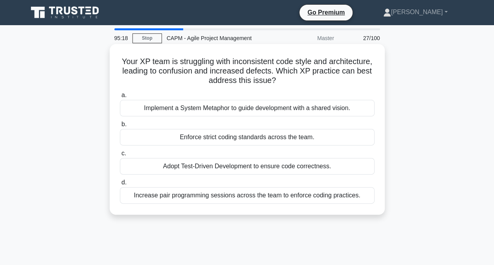
click at [155, 113] on div "Implement a System Metaphor to guide development with a shared vision." at bounding box center [247, 108] width 255 height 17
click at [120, 98] on input "a. Implement a System Metaphor to guide development with a shared vision." at bounding box center [120, 95] width 0 height 5
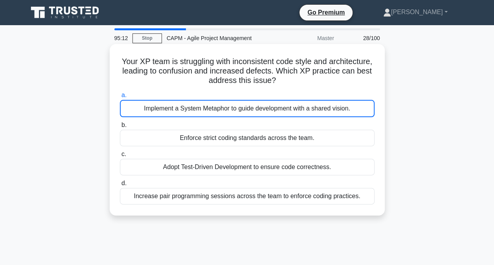
click at [189, 109] on div "Implement a System Metaphor to guide development with a shared vision." at bounding box center [247, 108] width 255 height 17
click at [120, 98] on input "a. Implement a System Metaphor to guide development with a shared vision." at bounding box center [120, 95] width 0 height 5
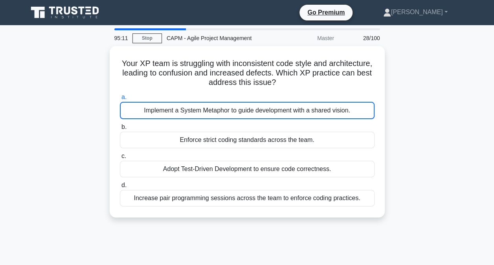
click at [64, 174] on div "Your XP team is struggling with inconsistent code style and architecture, leadi…" at bounding box center [247, 136] width 448 height 181
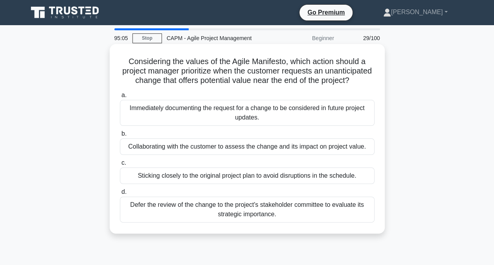
click at [194, 123] on div "Immediately documenting the request for a change to be considered in future pro…" at bounding box center [247, 113] width 255 height 26
click at [120, 98] on input "a. Immediately documenting the request for a change to be considered in future …" at bounding box center [120, 95] width 0 height 5
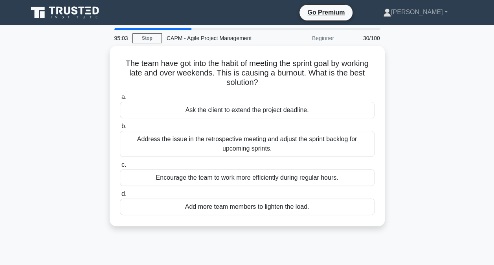
drag, startPoint x: 118, startPoint y: 65, endPoint x: 319, endPoint y: 243, distance: 268.6
click at [319, 243] on div "95:03 Stop CAPM - Agile Project Management Beginner 30/100 The team have got in…" at bounding box center [247, 224] width 448 height 393
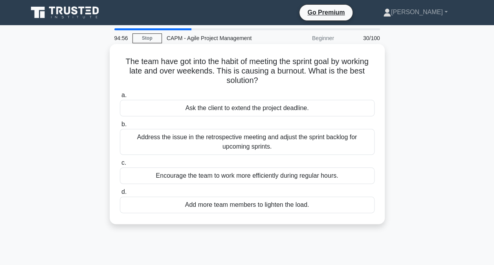
click at [175, 139] on div "Address the issue in the retrospective meeting and adjust the sprint backlog fo…" at bounding box center [247, 142] width 255 height 26
click at [120, 127] on input "b. Address the issue in the retrospective meeting and adjust the sprint backlog…" at bounding box center [120, 124] width 0 height 5
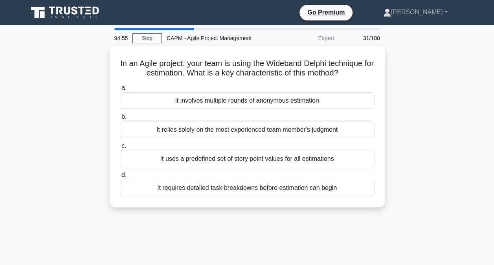
drag, startPoint x: 113, startPoint y: 62, endPoint x: 429, endPoint y: 214, distance: 350.2
click at [429, 214] on div "In an Agile project, your team is using the Wideband Delphi technique for estim…" at bounding box center [247, 131] width 448 height 171
click at [53, 102] on div "In an Agile project, your team is using the Wideband Delphi technique for estim…" at bounding box center [247, 131] width 448 height 171
click at [24, 167] on div "In an Agile project, your team is using the Wideband Delphi technique for estim…" at bounding box center [247, 131] width 448 height 171
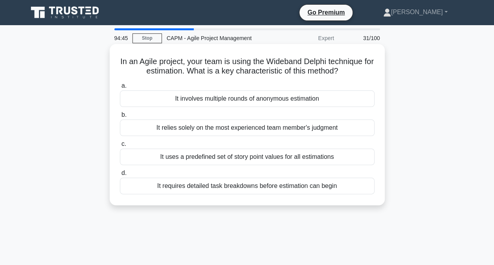
click at [178, 104] on div "It involves multiple rounds of anonymous estimation" at bounding box center [247, 98] width 255 height 17
click at [120, 88] on input "a. It involves multiple rounds of anonymous estimation" at bounding box center [120, 85] width 0 height 5
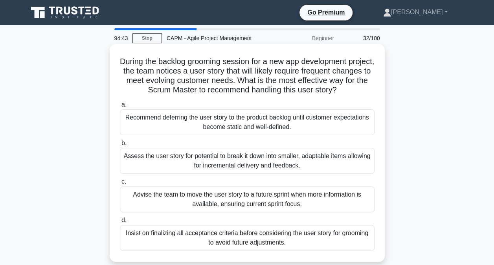
drag, startPoint x: 124, startPoint y: 65, endPoint x: 346, endPoint y: 246, distance: 286.5
click at [346, 246] on div "During the backlog grooming session for a new app development project, the team…" at bounding box center [247, 152] width 269 height 211
click at [137, 160] on div "Assess the user story for potential to break it down into smaller, adaptable it…" at bounding box center [247, 161] width 255 height 26
click at [120, 146] on input "b. Assess the user story for potential to break it down into smaller, adaptable…" at bounding box center [120, 143] width 0 height 5
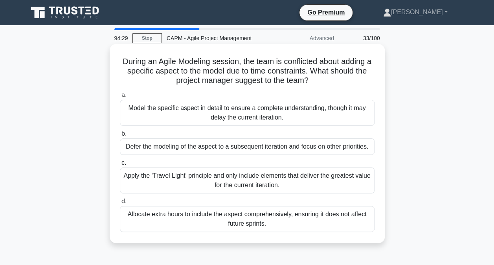
drag, startPoint x: 119, startPoint y: 61, endPoint x: 364, endPoint y: 234, distance: 299.5
click at [364, 234] on div "During an Agile Modeling session, the team is conflicted about adding a specifi…" at bounding box center [247, 143] width 269 height 193
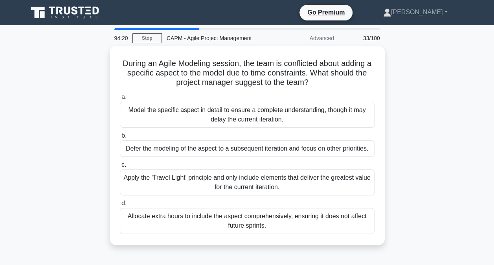
click at [34, 224] on div "During an Agile Modeling session, the team is conflicted about adding a specifi…" at bounding box center [247, 150] width 448 height 208
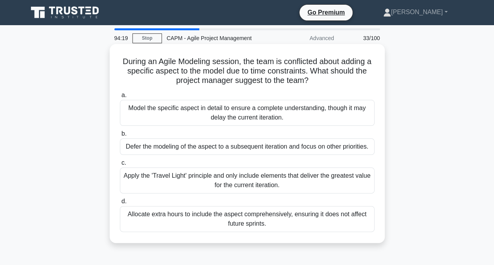
click at [186, 181] on div "Apply the 'Travel Light' principle and only include elements that deliver the g…" at bounding box center [247, 180] width 255 height 26
click at [120, 165] on input "c. Apply the 'Travel Light' principle and only include elements that deliver th…" at bounding box center [120, 162] width 0 height 5
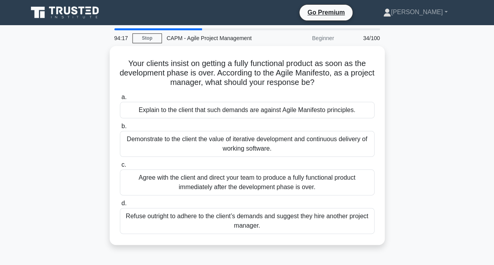
drag, startPoint x: 124, startPoint y: 62, endPoint x: 395, endPoint y: 261, distance: 336.1
click at [395, 261] on div "94:17 Stop CAPM - Agile Project Management Beginner 34/100 Your clients insist …" at bounding box center [247, 224] width 448 height 393
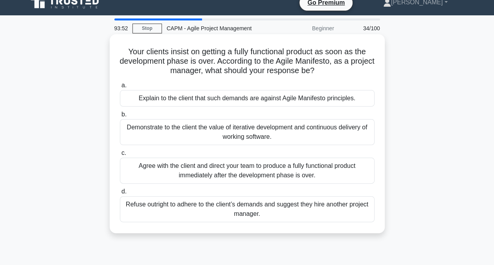
click at [146, 129] on div "Demonstrate to the client the value of iterative development and continuous del…" at bounding box center [247, 132] width 255 height 26
click at [120, 117] on input "b. Demonstrate to the client the value of iterative development and continuous …" at bounding box center [120, 114] width 0 height 5
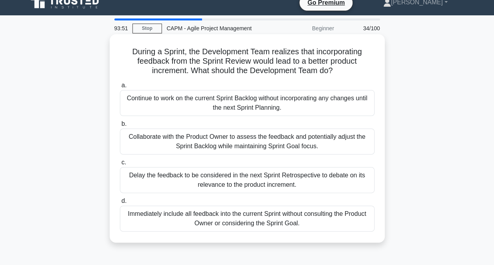
scroll to position [0, 0]
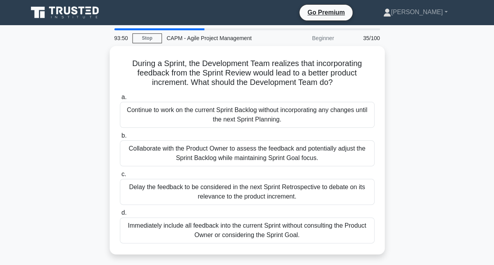
drag, startPoint x: 125, startPoint y: 58, endPoint x: 352, endPoint y: 256, distance: 300.7
click at [352, 256] on div "During a Sprint, the Development Team realizes that incorporating feedback from…" at bounding box center [247, 155] width 448 height 218
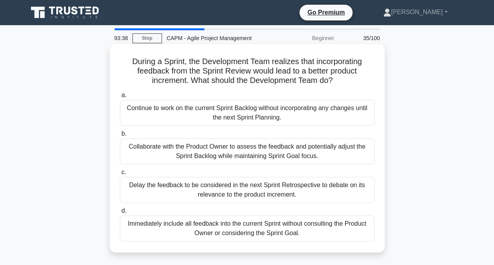
click at [162, 145] on div "Collaborate with the Product Owner to assess the feedback and potentially adjus…" at bounding box center [247, 151] width 255 height 26
click at [120, 136] on input "b. Collaborate with the Product Owner to assess the feedback and potentially ad…" at bounding box center [120, 133] width 0 height 5
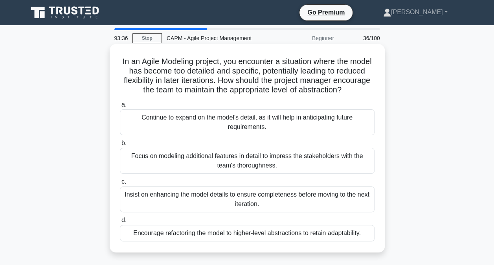
drag, startPoint x: 124, startPoint y: 65, endPoint x: 372, endPoint y: 251, distance: 310.0
click at [372, 249] on div "In an Agile Modeling project, you encounter a situation where the model has bec…" at bounding box center [247, 148] width 269 height 202
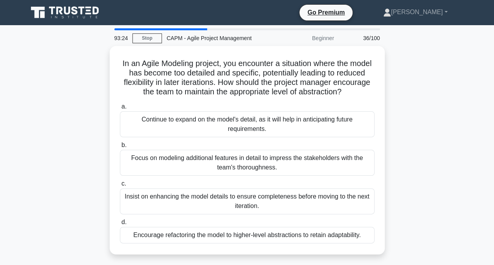
click at [65, 156] on div "In an Agile Modeling project, you encounter a situation where the model has bec…" at bounding box center [247, 155] width 448 height 218
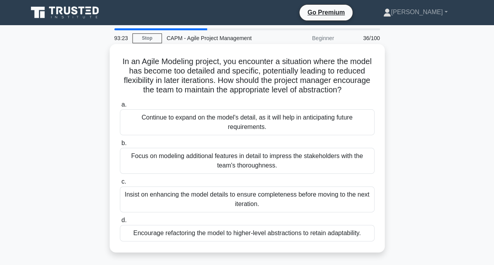
click at [144, 240] on div "Encourage refactoring the model to higher-level abstractions to retain adaptabi…" at bounding box center [247, 233] width 255 height 17
click at [120, 223] on input "d. Encourage refactoring the model to higher-level abstractions to retain adapt…" at bounding box center [120, 220] width 0 height 5
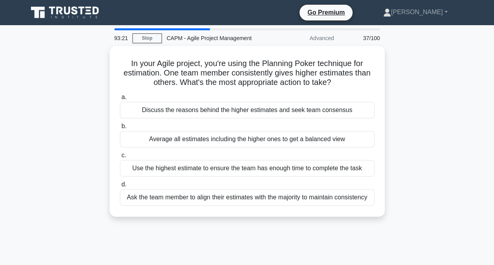
drag, startPoint x: 123, startPoint y: 60, endPoint x: 427, endPoint y: 226, distance: 346.0
click at [427, 226] on div "93:21 Stop CAPM - Agile Project Management Advanced 37/100 In your Agile projec…" at bounding box center [247, 224] width 448 height 393
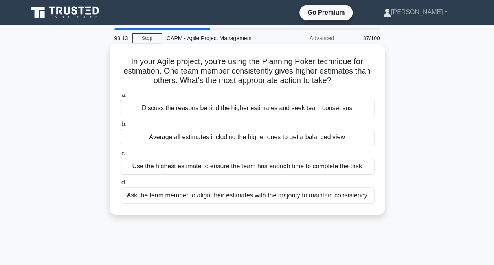
click at [211, 108] on div "Discuss the reasons behind the higher estimates and seek team consensus" at bounding box center [247, 108] width 255 height 17
click at [120, 98] on input "a. Discuss the reasons behind the higher estimates and seek team consensus" at bounding box center [120, 95] width 0 height 5
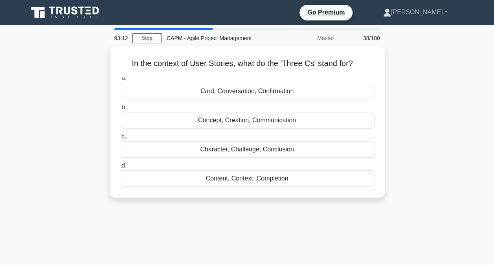
drag, startPoint x: 126, startPoint y: 60, endPoint x: 398, endPoint y: 216, distance: 314.1
click at [398, 216] on div "93:12 Stop CAPM - Agile Project Management Master 38/100 In the context of User…" at bounding box center [247, 224] width 448 height 393
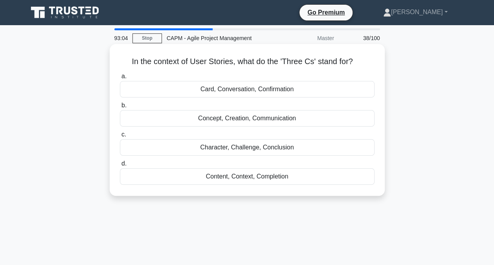
click at [244, 92] on div "Card, Conversation, Confirmation" at bounding box center [247, 89] width 255 height 17
click at [120, 79] on input "a. Card, Conversation, Confirmation" at bounding box center [120, 76] width 0 height 5
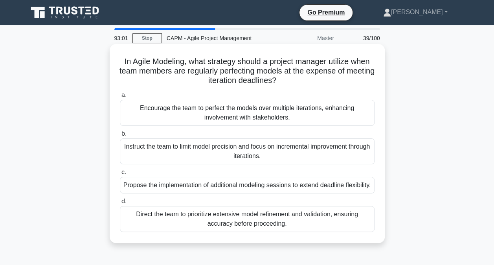
drag, startPoint x: 118, startPoint y: 65, endPoint x: 364, endPoint y: 240, distance: 301.5
click at [364, 240] on div "In Agile Modeling, what strategy should a project manager utilize when team mem…" at bounding box center [247, 143] width 269 height 193
click at [179, 154] on div "Instruct the team to limit model precision and focus on incremental improvement…" at bounding box center [247, 151] width 255 height 26
click at [120, 136] on input "b. Instruct the team to limit model precision and focus on incremental improvem…" at bounding box center [120, 133] width 0 height 5
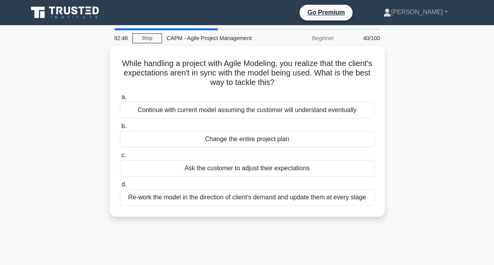
drag, startPoint x: 125, startPoint y: 62, endPoint x: 402, endPoint y: 211, distance: 314.8
click at [402, 211] on div "While handling a project with Agile Modeling, you realize that the client's exp…" at bounding box center [247, 136] width 448 height 180
click at [90, 141] on div "While handling a project with Agile Modeling, you realize that the client's exp…" at bounding box center [247, 136] width 448 height 180
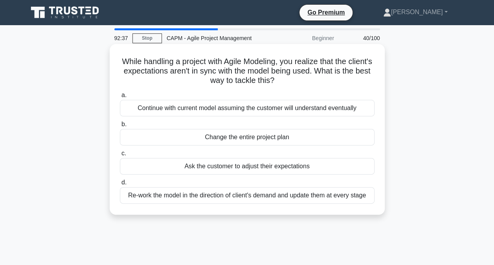
click at [149, 195] on div "Re-work the model in the direction of client's demand and update them at every …" at bounding box center [247, 195] width 255 height 17
click at [120, 185] on input "d. Re-work the model in the direction of client's demand and update them at eve…" at bounding box center [120, 182] width 0 height 5
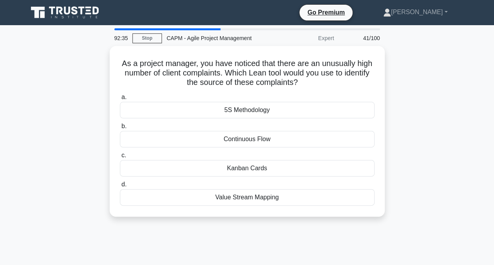
drag, startPoint x: 111, startPoint y: 68, endPoint x: 329, endPoint y: 224, distance: 268.4
click at [329, 224] on div "As a project manager, you have noticed that there are an unusually high number …" at bounding box center [247, 136] width 448 height 180
click at [70, 148] on div "As a project manager, you have noticed that there are an unusually high number …" at bounding box center [247, 136] width 448 height 180
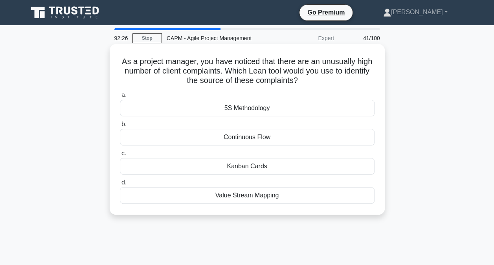
click at [143, 193] on div "Value Stream Mapping" at bounding box center [247, 195] width 255 height 17
click at [120, 185] on input "d. Value Stream Mapping" at bounding box center [120, 182] width 0 height 5
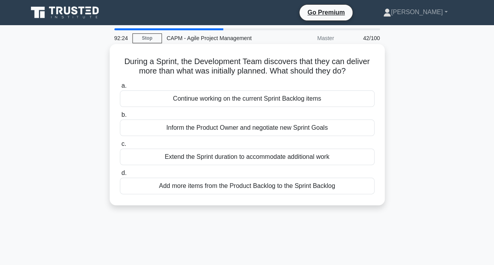
drag, startPoint x: 121, startPoint y: 63, endPoint x: 358, endPoint y: 186, distance: 267.3
click at [358, 186] on div "During a Sprint, the Development Team discovers that they can deliver more than…" at bounding box center [247, 124] width 269 height 155
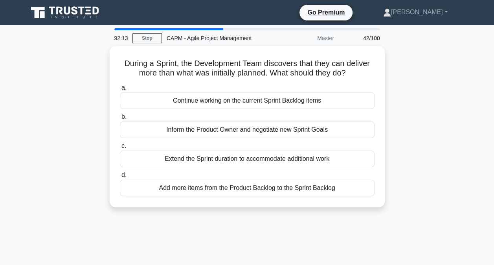
click at [70, 153] on div "During a Sprint, the Development Team discovers that they can deliver more than…" at bounding box center [247, 131] width 448 height 171
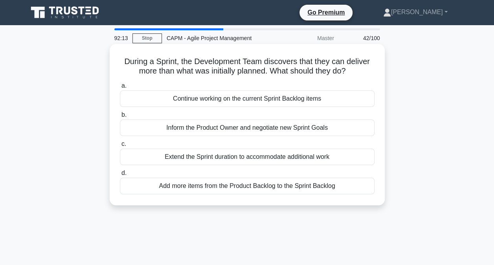
click at [171, 129] on div "Inform the Product Owner and negotiate new Sprint Goals" at bounding box center [247, 127] width 255 height 17
click at [120, 117] on input "b. Inform the Product Owner and negotiate new Sprint Goals" at bounding box center [120, 114] width 0 height 5
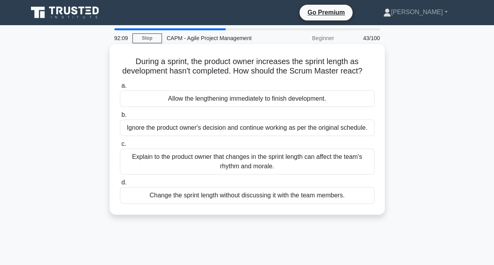
drag, startPoint x: 119, startPoint y: 63, endPoint x: 347, endPoint y: 204, distance: 268.8
click at [347, 204] on div "During a sprint, the product owner increases the sprint length as development h…" at bounding box center [247, 129] width 269 height 164
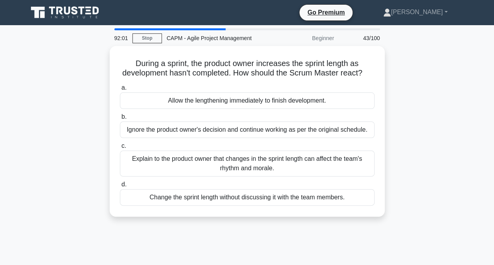
click at [32, 149] on div "During a sprint, the product owner increases the sprint length as development h…" at bounding box center [247, 136] width 448 height 180
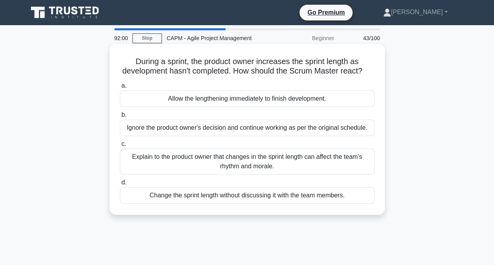
click at [160, 171] on div "Explain to the product owner that changes in the sprint length can affect the t…" at bounding box center [247, 162] width 255 height 26
click at [120, 147] on input "c. Explain to the product owner that changes in the sprint length can affect th…" at bounding box center [120, 143] width 0 height 5
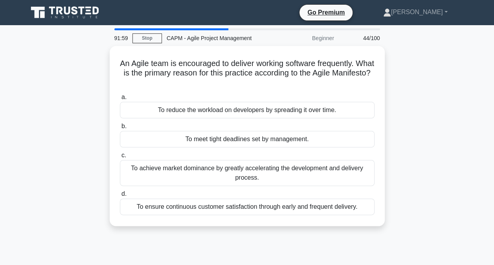
drag, startPoint x: 123, startPoint y: 59, endPoint x: 413, endPoint y: 205, distance: 324.9
click at [413, 205] on div "An Agile team is encouraged to deliver working software frequently. What is the…" at bounding box center [247, 140] width 448 height 189
click at [41, 227] on div "An Agile team is encouraged to deliver working software frequently. What is the…" at bounding box center [247, 140] width 448 height 189
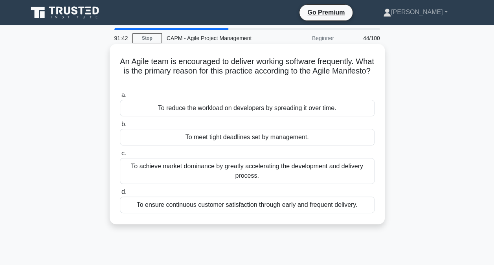
click at [167, 204] on div "To ensure continuous customer satisfaction through early and frequent delivery." at bounding box center [247, 204] width 255 height 17
click at [120, 194] on input "d. To ensure continuous customer satisfaction through early and frequent delive…" at bounding box center [120, 191] width 0 height 5
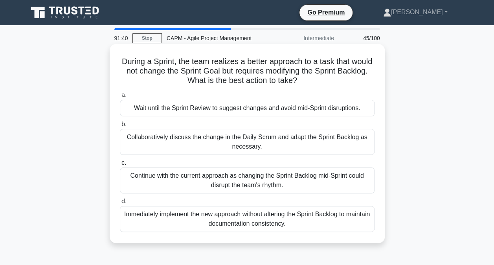
drag, startPoint x: 125, startPoint y: 60, endPoint x: 367, endPoint y: 230, distance: 296.4
click at [367, 230] on div "During a Sprint, the team realizes a better approach to a task that would not c…" at bounding box center [247, 143] width 269 height 193
click at [153, 136] on div "Collaboratively discuss the change in the Daily Scrum and adapt the Sprint Back…" at bounding box center [247, 142] width 255 height 26
click at [120, 127] on input "b. Collaboratively discuss the change in the Daily Scrum and adapt the Sprint B…" at bounding box center [120, 124] width 0 height 5
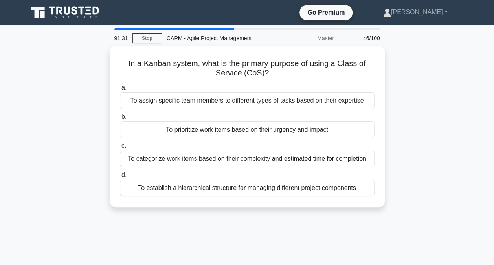
drag, startPoint x: 138, startPoint y: 72, endPoint x: 380, endPoint y: 223, distance: 285.2
click at [380, 223] on div "91:31 Stop CAPM - Agile Project Management Master 46/100 In a Kanban system, wh…" at bounding box center [247, 224] width 448 height 393
click at [45, 149] on div "In a Kanban system, what is the primary purpose of using a Class of Service (Co…" at bounding box center [247, 131] width 448 height 171
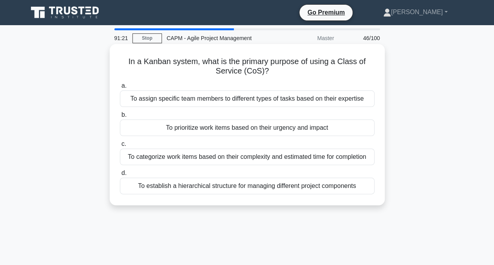
click at [222, 128] on div "To prioritize work items based on their urgency and impact" at bounding box center [247, 127] width 255 height 17
click at [120, 117] on input "b. To prioritize work items based on their urgency and impact" at bounding box center [120, 114] width 0 height 5
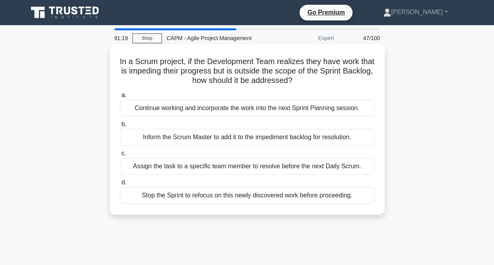
drag, startPoint x: 120, startPoint y: 64, endPoint x: 367, endPoint y: 215, distance: 289.2
click at [367, 215] on div "In a Scrum project, if the Development Team realizes they have work that is imp…" at bounding box center [247, 129] width 275 height 171
click at [152, 138] on div "Inform the Scrum Master to add it to the impediment backlog for resolution." at bounding box center [247, 137] width 255 height 17
click at [120, 127] on input "b. Inform the Scrum Master to add it to the impediment backlog for resolution." at bounding box center [120, 124] width 0 height 5
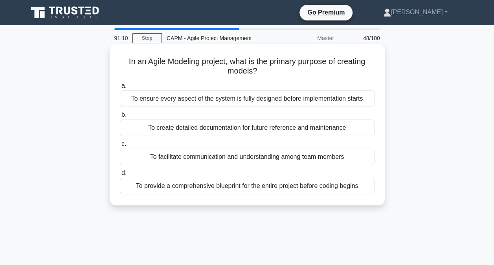
drag, startPoint x: 119, startPoint y: 61, endPoint x: 374, endPoint y: 203, distance: 291.4
click at [374, 203] on div "In an Agile Modeling project, what is the primary purpose of creating models? .…" at bounding box center [247, 124] width 275 height 161
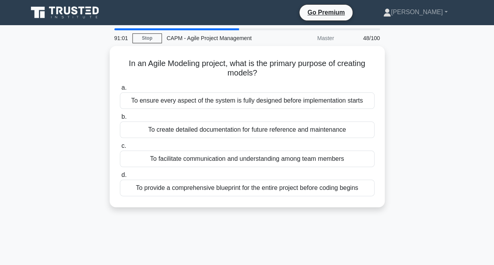
click at [24, 191] on div "In an Agile Modeling project, what is the primary purpose of creating models? .…" at bounding box center [247, 131] width 448 height 171
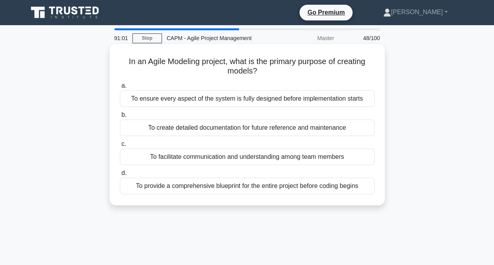
click at [139, 157] on div "To facilitate communication and understanding among team members" at bounding box center [247, 157] width 255 height 17
click at [120, 147] on input "c. To facilitate communication and understanding among team members" at bounding box center [120, 143] width 0 height 5
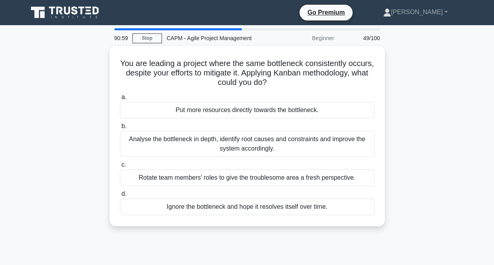
drag, startPoint x: 127, startPoint y: 56, endPoint x: 393, endPoint y: 215, distance: 309.6
click at [393, 215] on div "You are leading a project where the same bottleneck consistently occurs, despit…" at bounding box center [247, 140] width 448 height 189
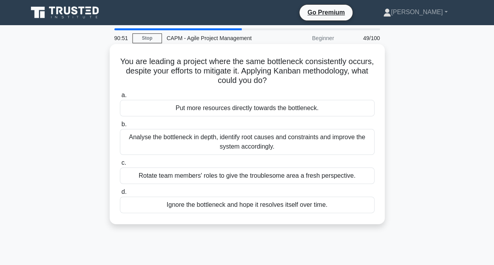
click at [161, 135] on div "Analyse the bottleneck in depth, identify root causes and constraints and impro…" at bounding box center [247, 142] width 255 height 26
click at [120, 127] on input "b. Analyse the bottleneck in depth, identify root causes and constraints and im…" at bounding box center [120, 124] width 0 height 5
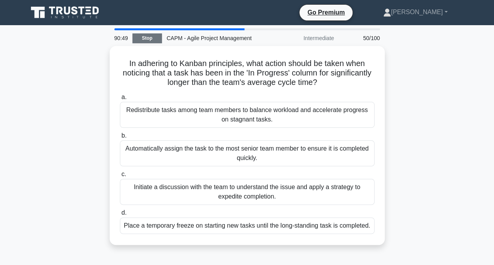
click at [149, 35] on link "Stop" at bounding box center [146, 38] width 29 height 10
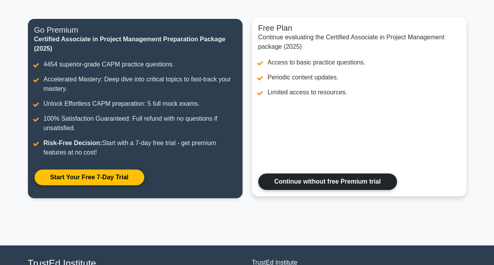
scroll to position [79, 0]
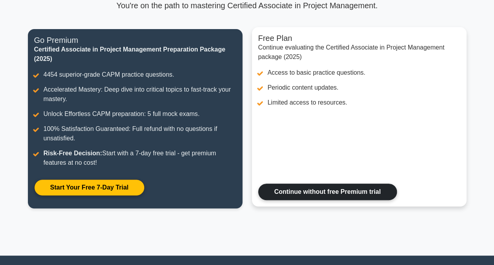
click at [319, 191] on link "Continue without free Premium trial" at bounding box center [327, 191] width 139 height 17
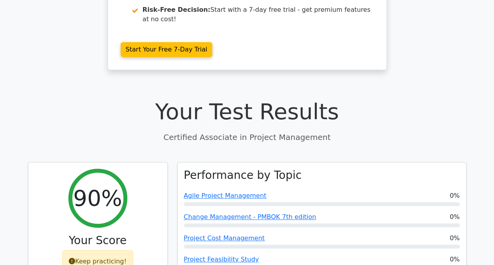
scroll to position [196, 0]
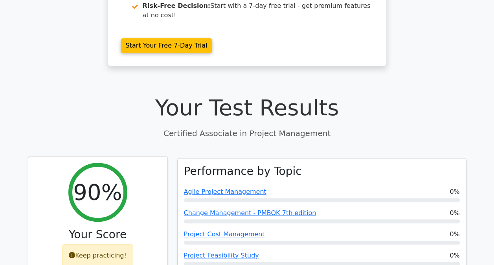
click at [106, 244] on div "Keep practicing!" at bounding box center [97, 255] width 71 height 23
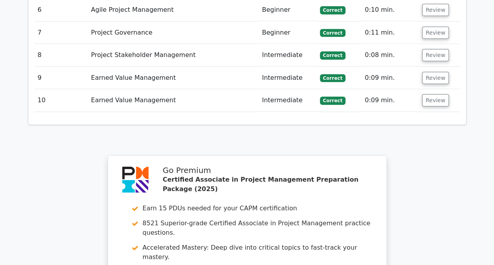
scroll to position [1292, 0]
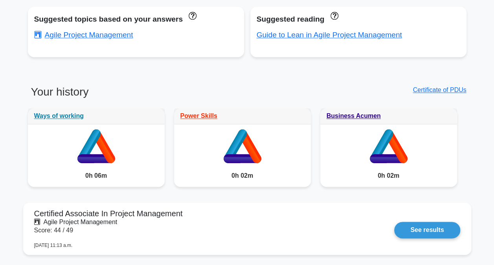
scroll to position [511, 0]
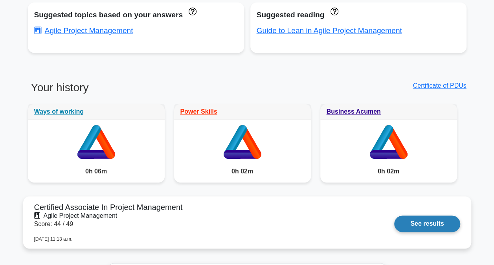
click at [417, 222] on link "See results" at bounding box center [427, 223] width 66 height 17
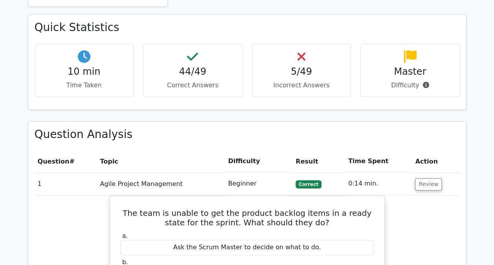
scroll to position [511, 0]
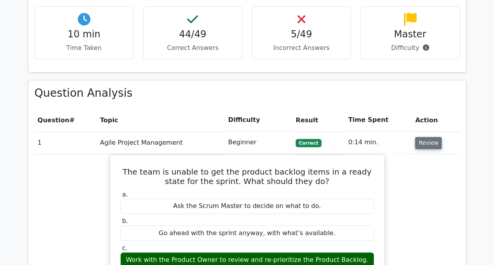
click at [430, 137] on button "Review" at bounding box center [428, 143] width 27 height 12
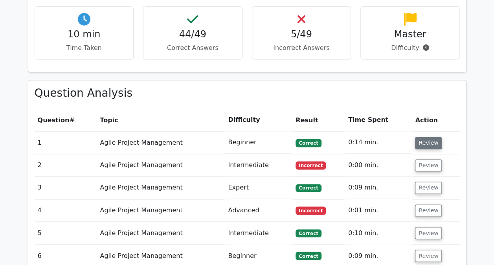
click at [430, 137] on button "Review" at bounding box center [428, 143] width 27 height 12
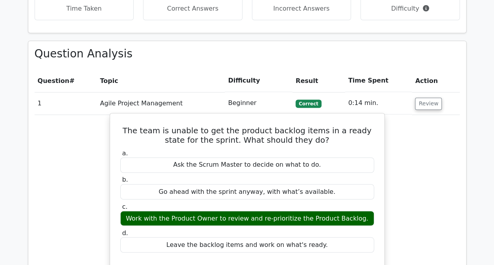
click at [235, 211] on div "Work with the Product Owner to review and re-prioritize the Product Backlog." at bounding box center [247, 218] width 254 height 15
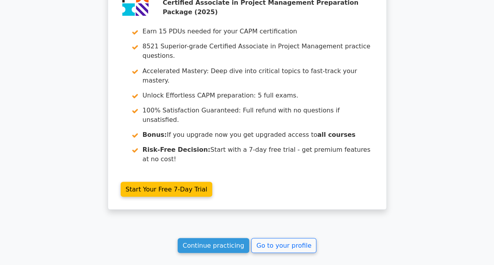
scroll to position [2150, 0]
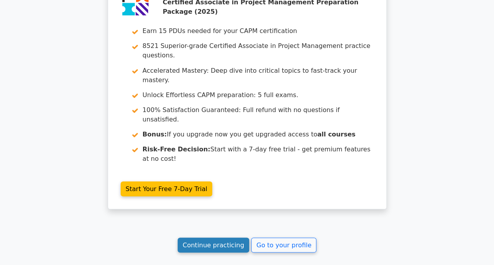
click at [206, 237] on link "Continue practicing" at bounding box center [214, 244] width 72 height 15
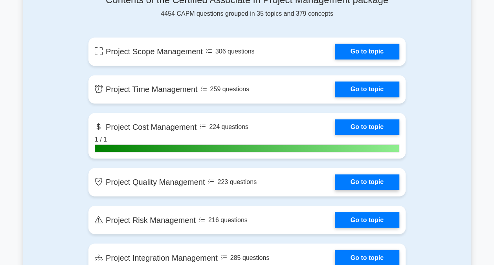
scroll to position [511, 0]
